Goal: Book appointment/travel/reservation

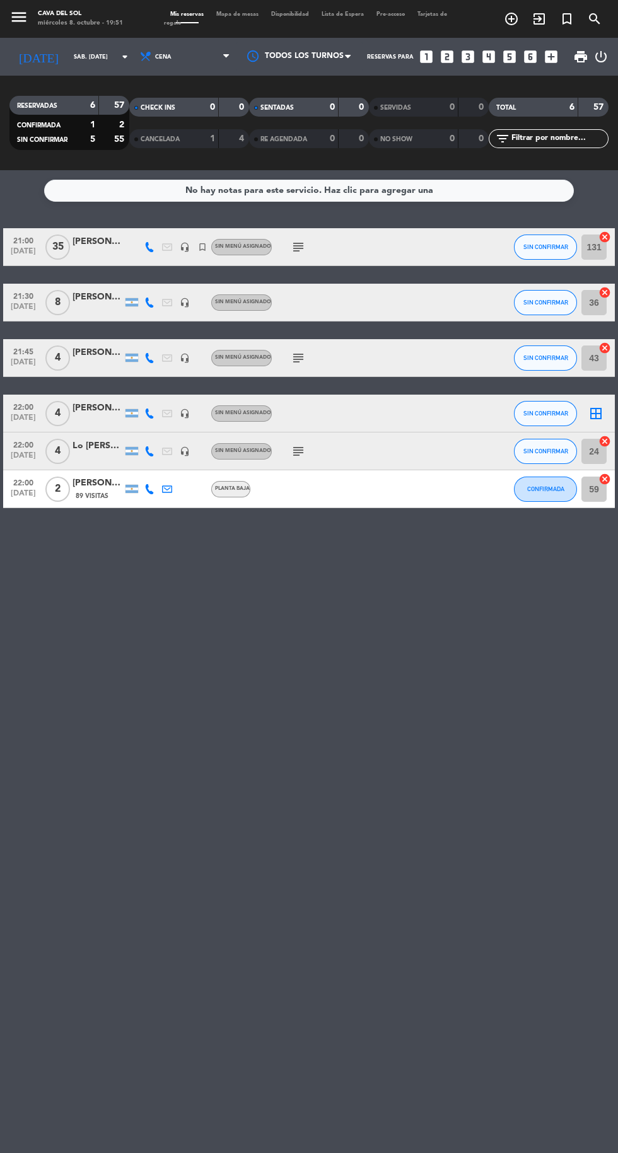
click at [511, 18] on icon "add_circle_outline" at bounding box center [511, 18] width 15 height 15
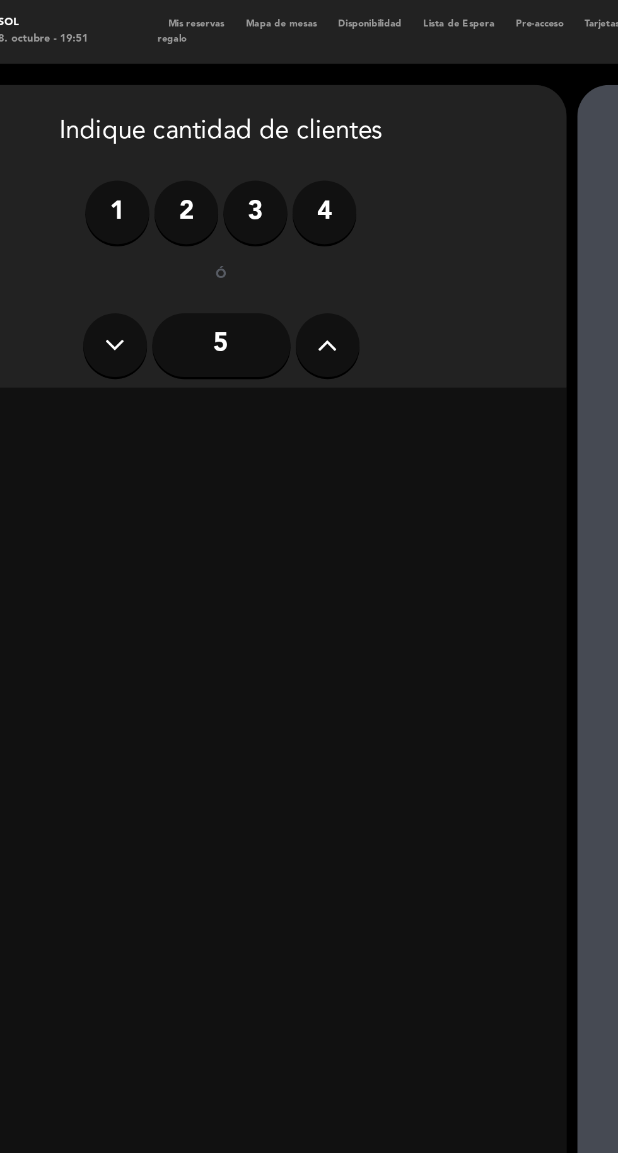
click at [179, 135] on label "2" at bounding box center [181, 126] width 38 height 38
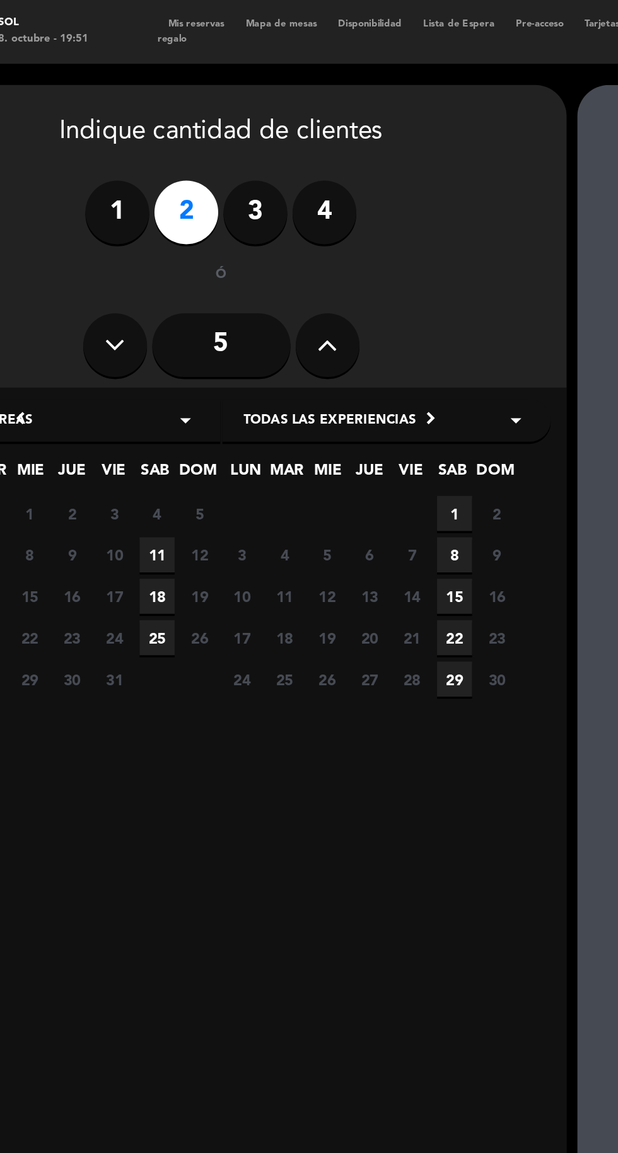
click at [165, 333] on span "11" at bounding box center [163, 329] width 21 height 21
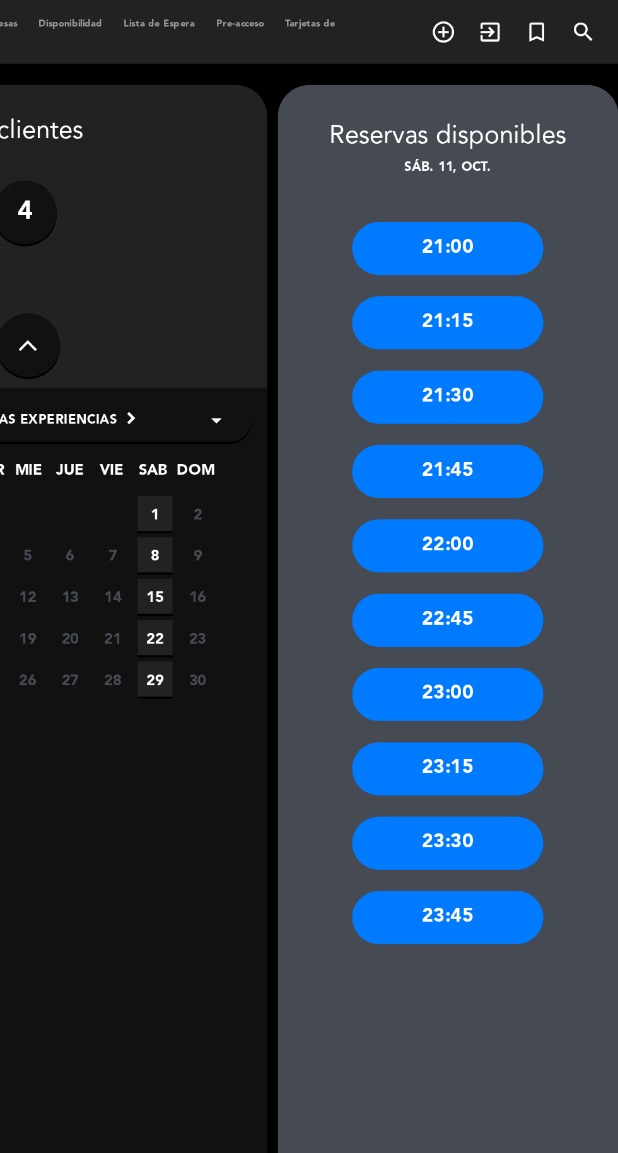
click at [516, 332] on div "22:00" at bounding box center [513, 324] width 113 height 32
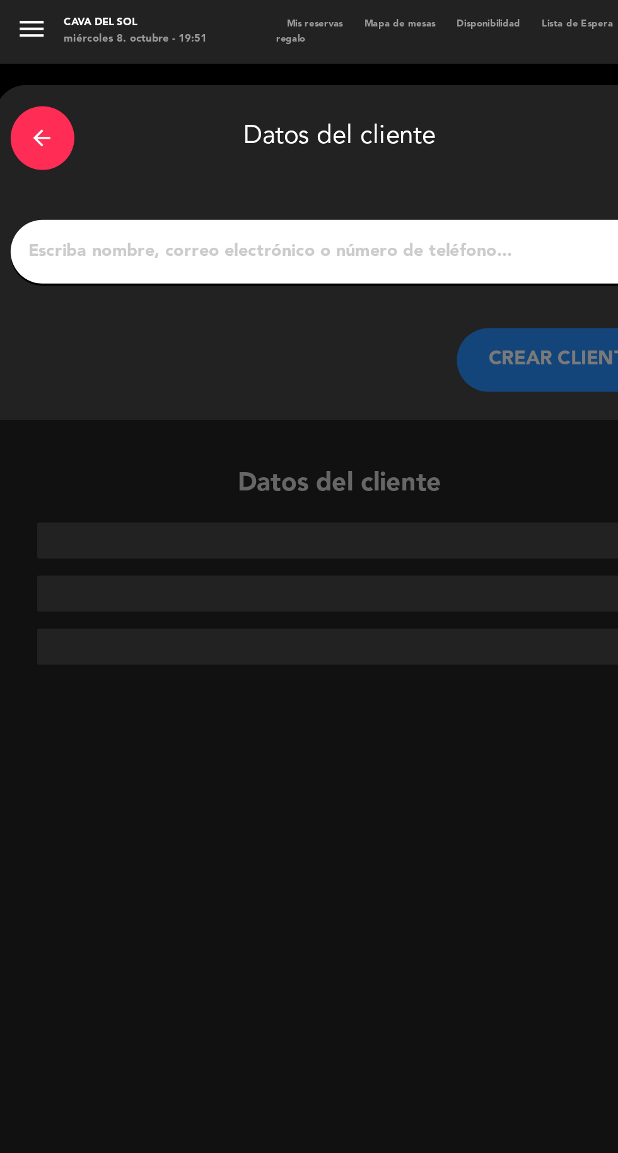
click at [100, 154] on input "1" at bounding box center [202, 150] width 372 height 18
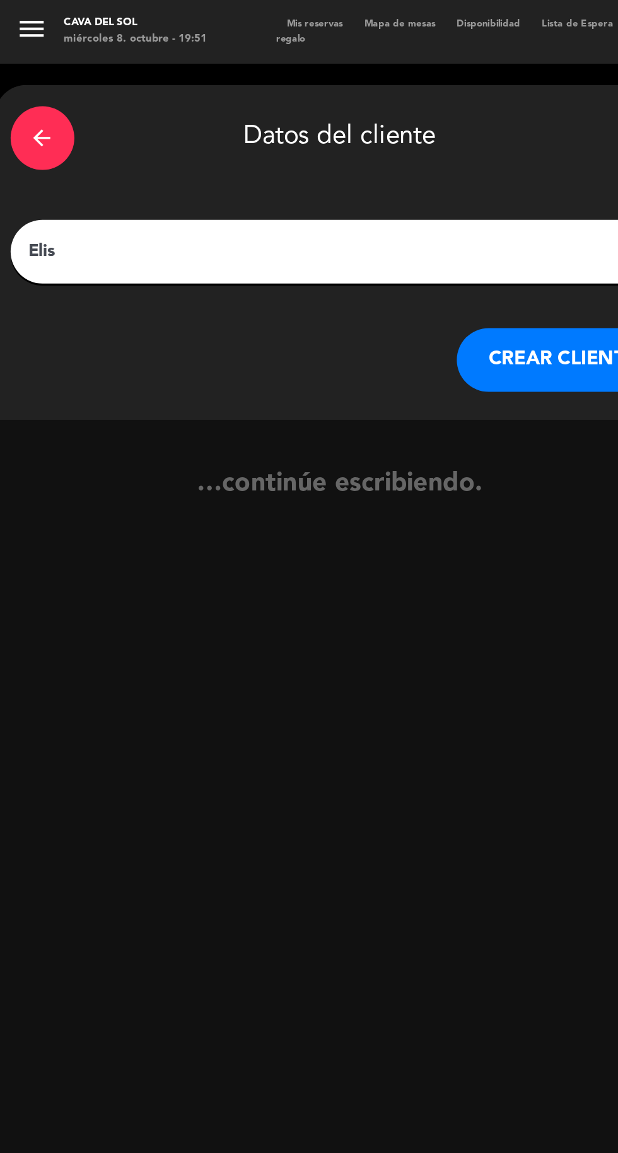
type input "[PERSON_NAME]"
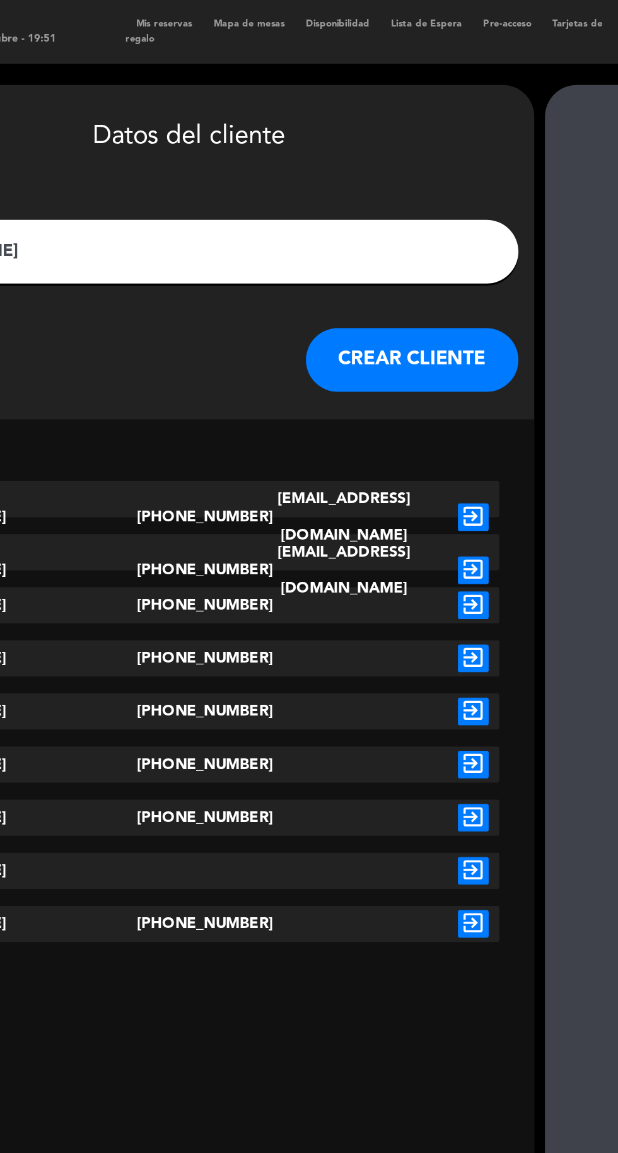
click at [366, 552] on icon "exit_to_app" at bounding box center [370, 548] width 18 height 16
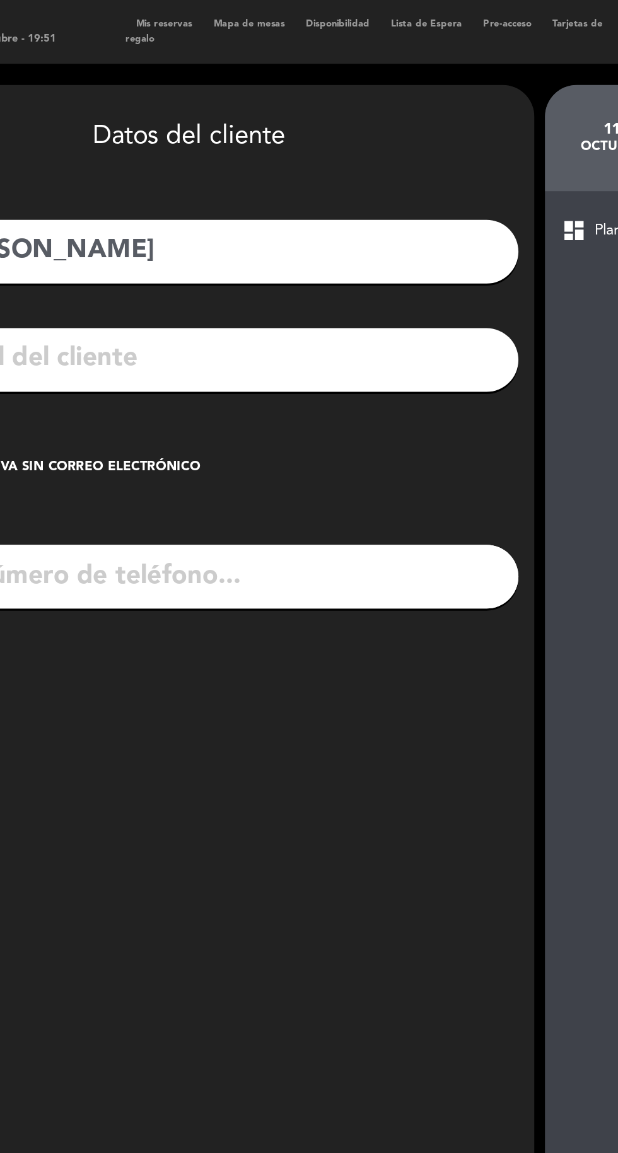
type input "[PHONE_NUMBER]"
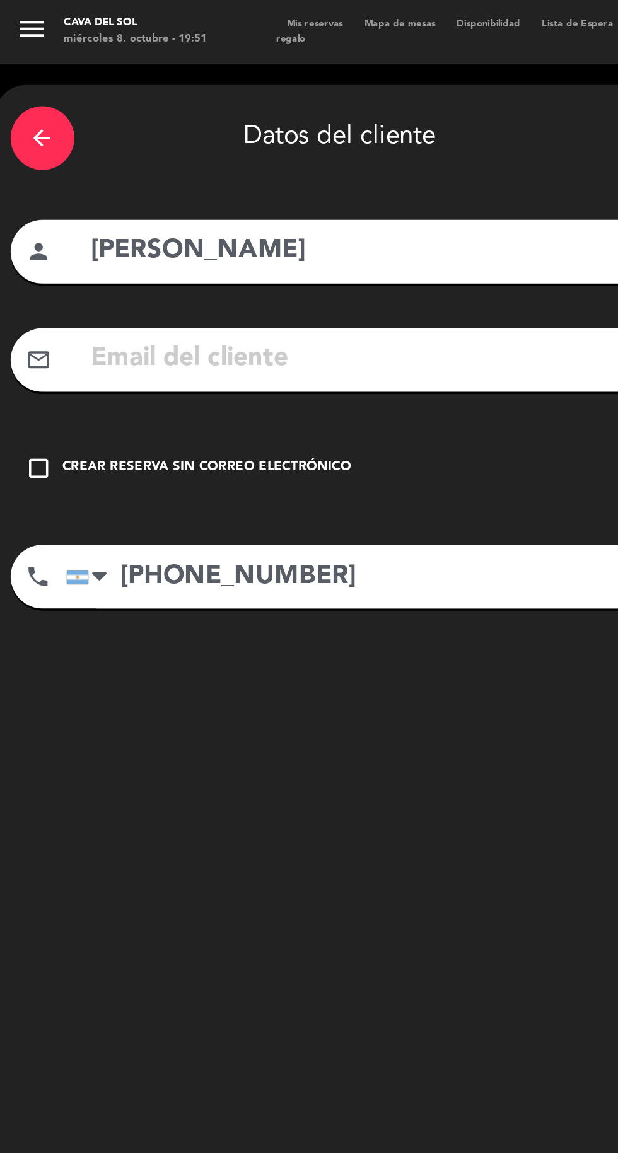
click at [25, 279] on icon "check_box_outline_blank" at bounding box center [23, 277] width 15 height 15
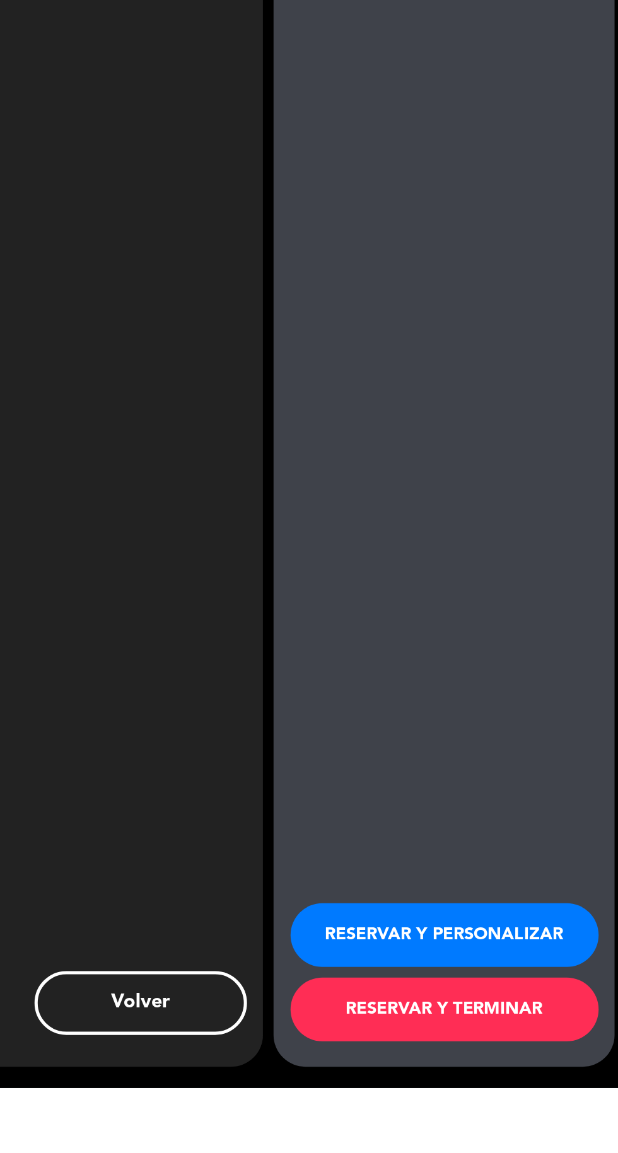
click at [502, 1125] on button "RESERVAR Y TERMINAR" at bounding box center [514, 1106] width 183 height 38
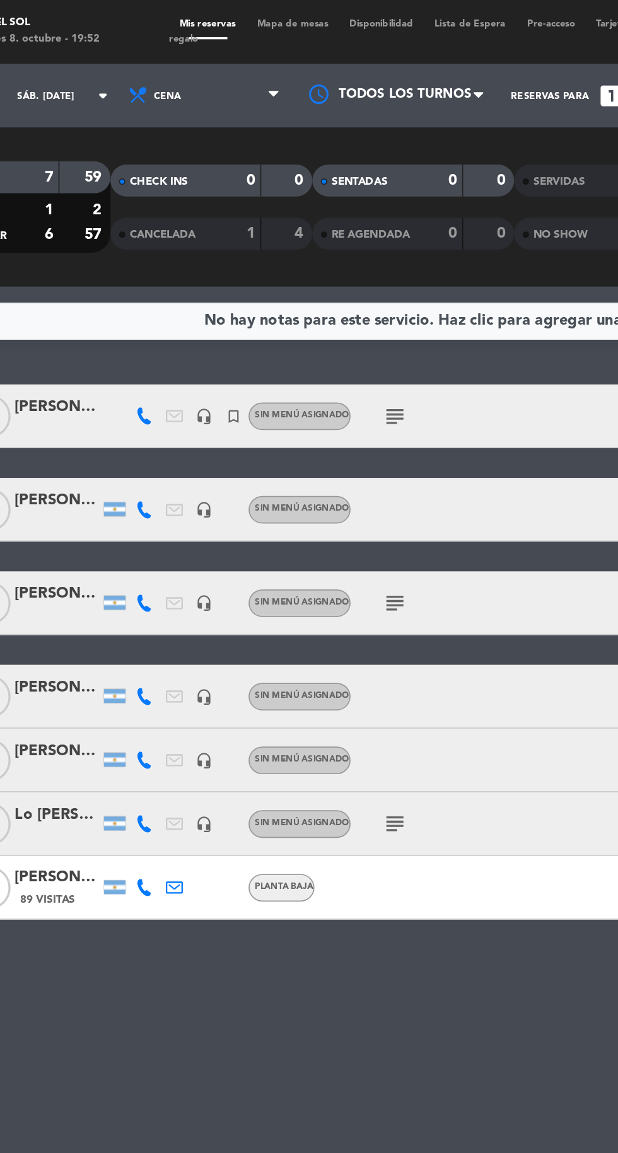
click at [233, 14] on span "Mapa de mesas" at bounding box center [237, 14] width 55 height 6
